Goal: Find specific page/section

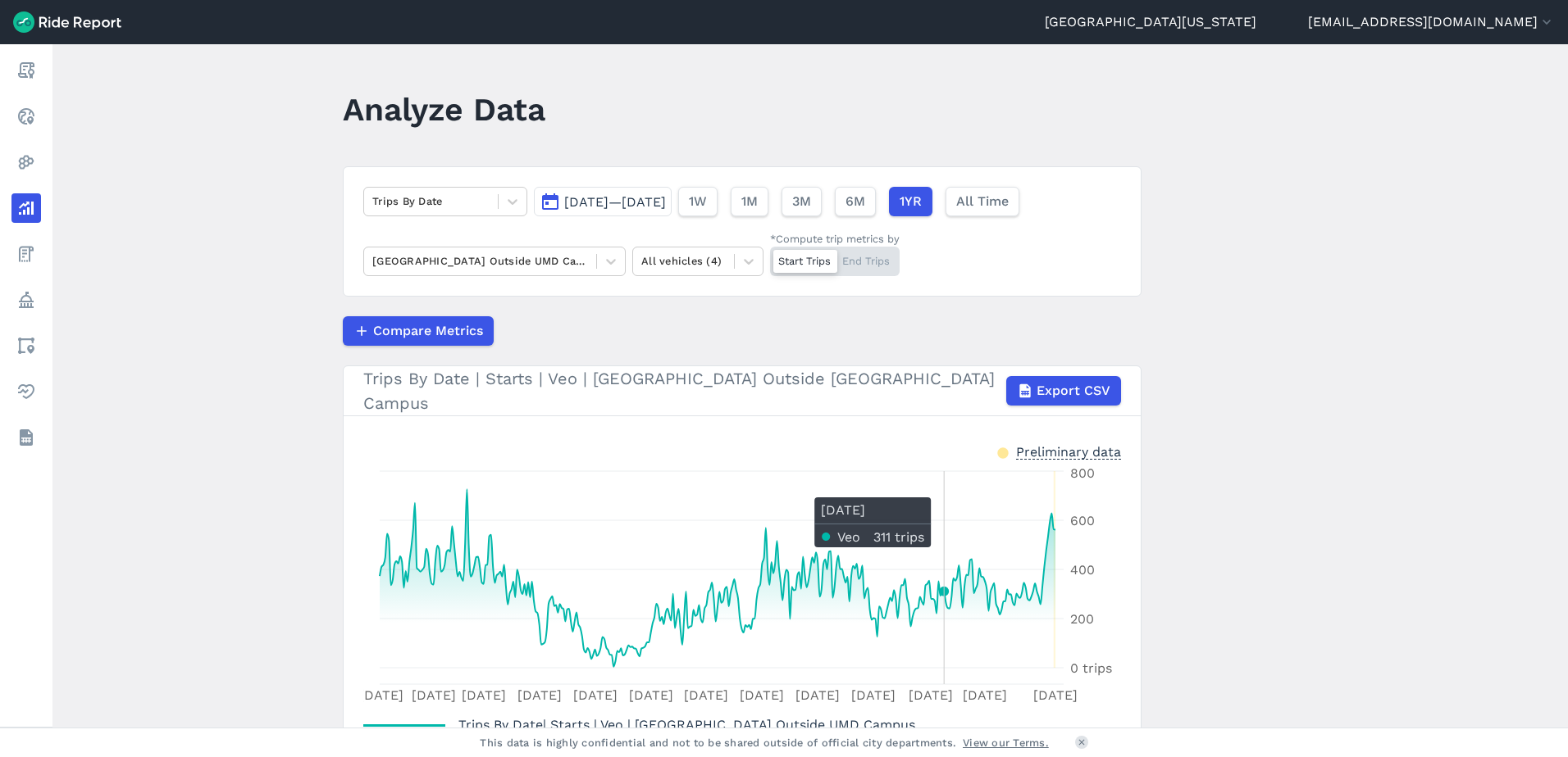
scroll to position [123, 0]
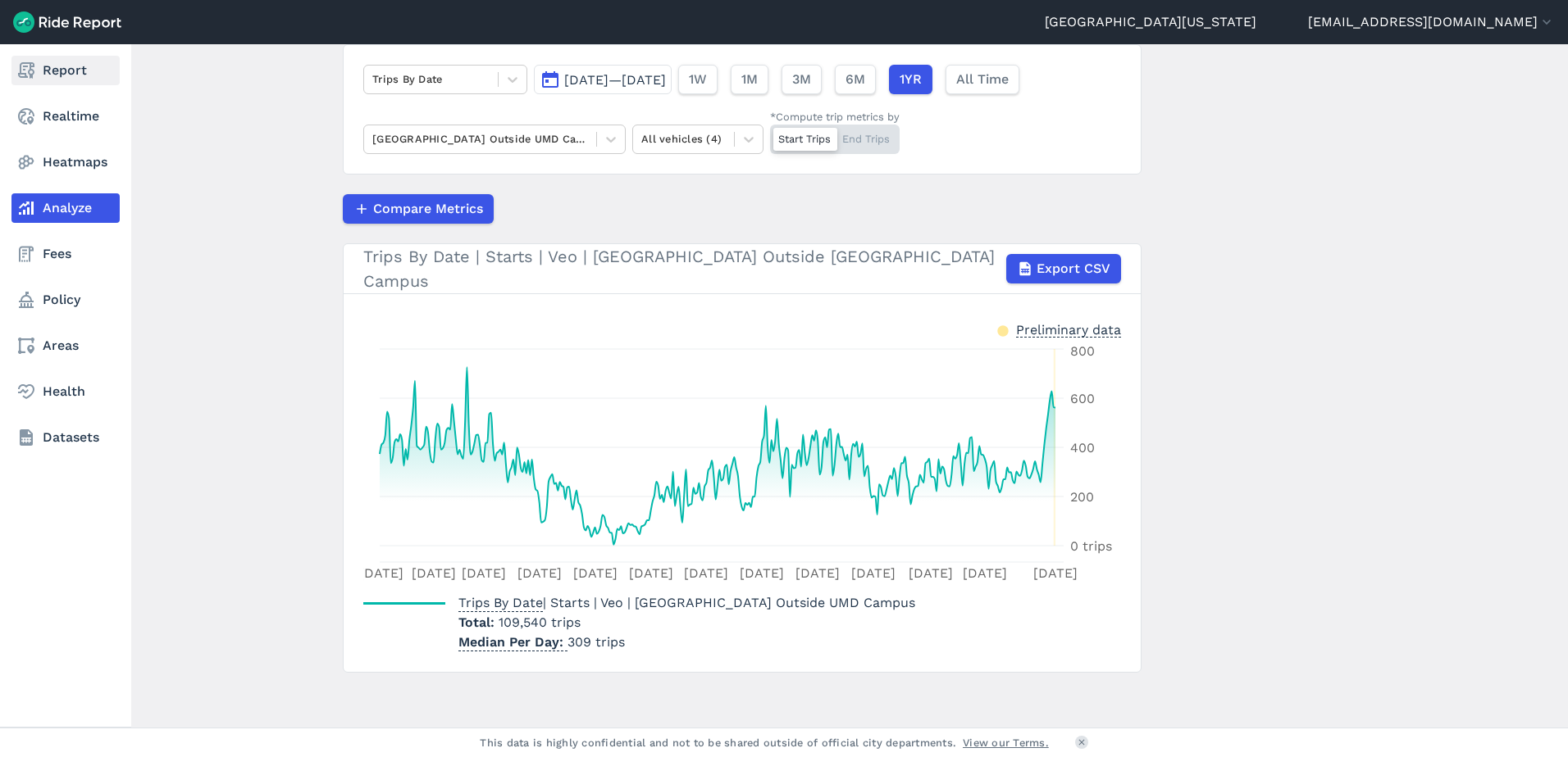
click at [19, 70] on icon at bounding box center [27, 70] width 20 height 20
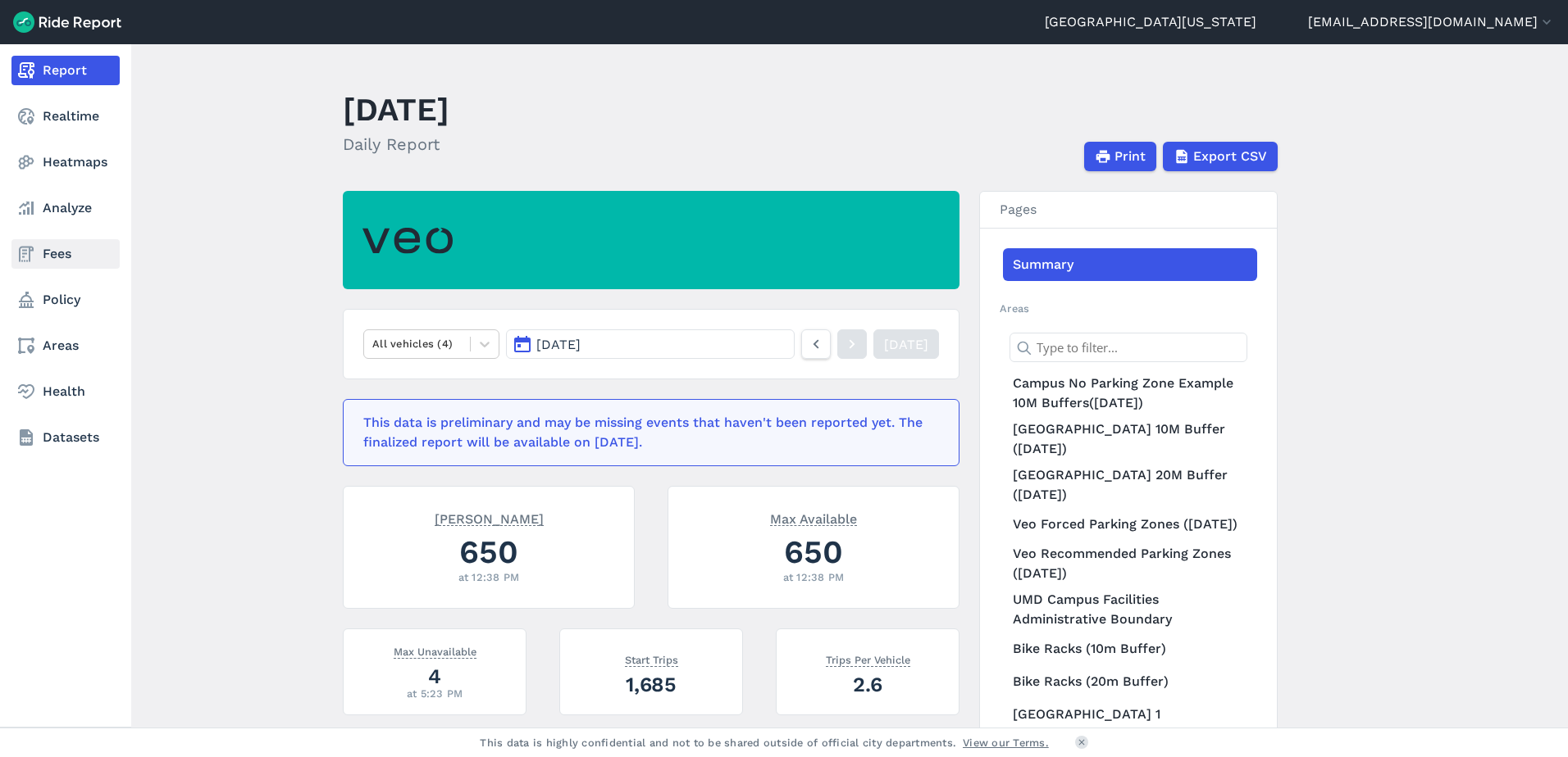
click at [55, 253] on link "Fees" at bounding box center [65, 254] width 108 height 30
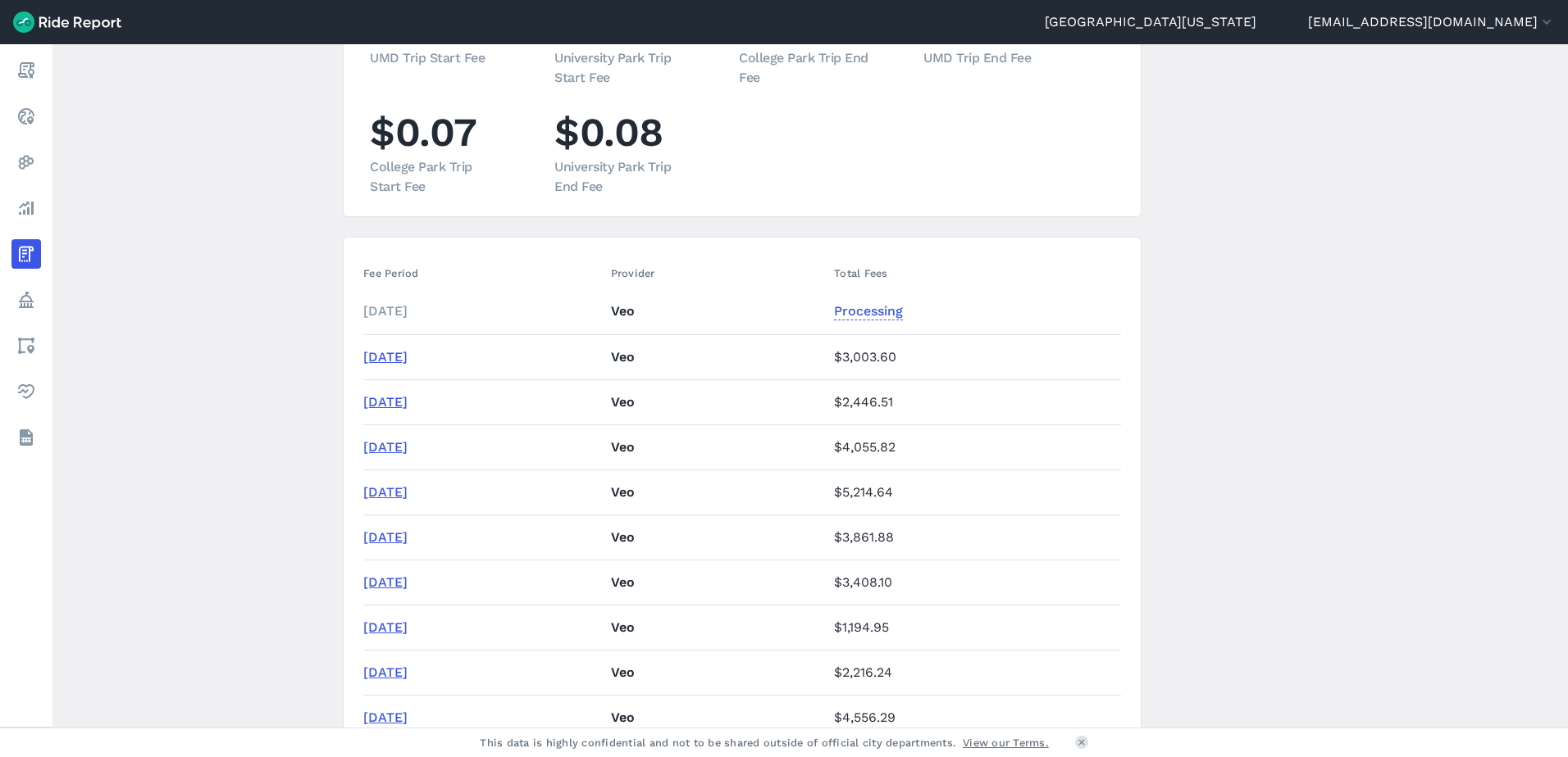
scroll to position [246, 0]
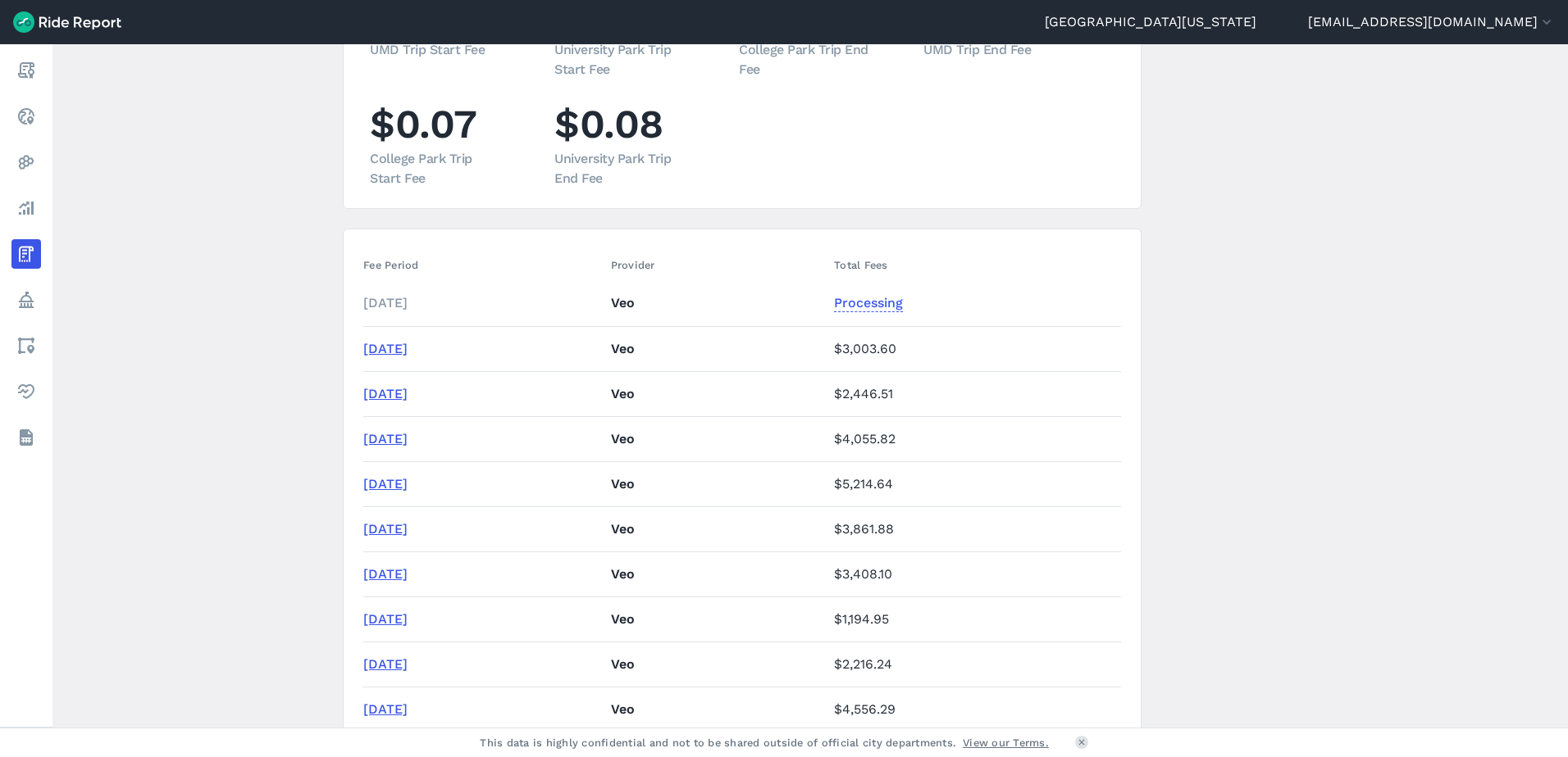
click at [395, 347] on link "[DATE]" at bounding box center [385, 349] width 44 height 16
